Goal: Task Accomplishment & Management: Manage account settings

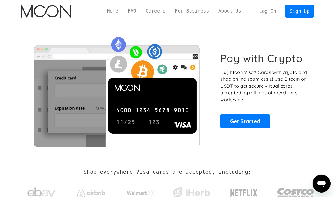
click at [269, 14] on link "Log In" at bounding box center [267, 11] width 26 height 12
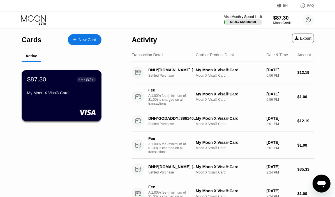
click at [66, 89] on div "$87.30 ● ● ● ● 8247 My Moon X Visa® Card" at bounding box center [61, 87] width 69 height 22
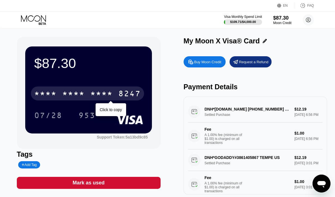
click at [85, 90] on div "* * * * * * * * * * * * 8247" at bounding box center [87, 94] width 113 height 14
click at [102, 92] on div "* * * *" at bounding box center [101, 94] width 22 height 9
click at [78, 91] on div "6500" at bounding box center [73, 94] width 22 height 9
click at [66, 93] on div "* * * *" at bounding box center [73, 94] width 22 height 9
